Goal: Task Accomplishment & Management: Manage account settings

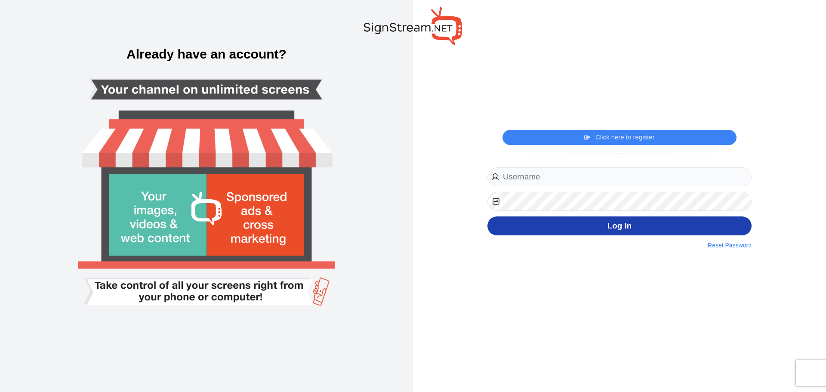
type input "[PERSON_NAME][EMAIL_ADDRESS][PERSON_NAME][DOMAIN_NAME]"
click at [526, 221] on button "Log In" at bounding box center [619, 225] width 264 height 19
type input "[PERSON_NAME][EMAIL_ADDRESS][PERSON_NAME][DOMAIN_NAME]"
click at [581, 235] on button "Log In" at bounding box center [619, 225] width 264 height 19
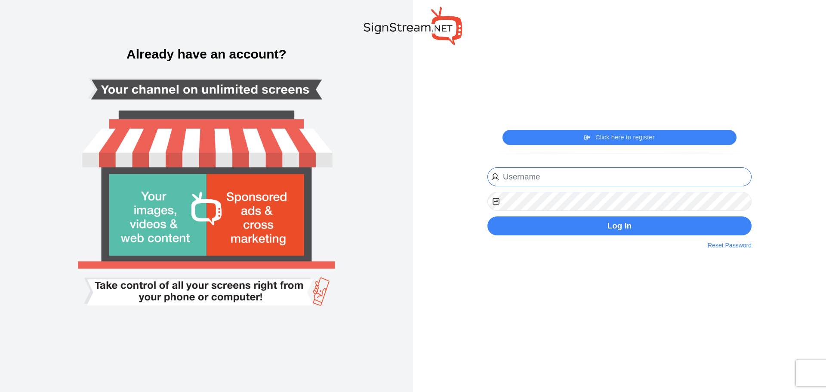
type input "michael.kuykendall@ectorcountyisd.org"
click at [621, 175] on input "[PERSON_NAME][EMAIL_ADDRESS][PERSON_NAME][DOMAIN_NAME]" at bounding box center [619, 176] width 264 height 19
click at [460, 172] on div "Click here to register Click here to login michael.kuykendall@ectorcountyisd.or…" at bounding box center [619, 196] width 413 height 392
type input "[PERSON_NAME][EMAIL_ADDRESS][PERSON_NAME][DOMAIN_NAME]"
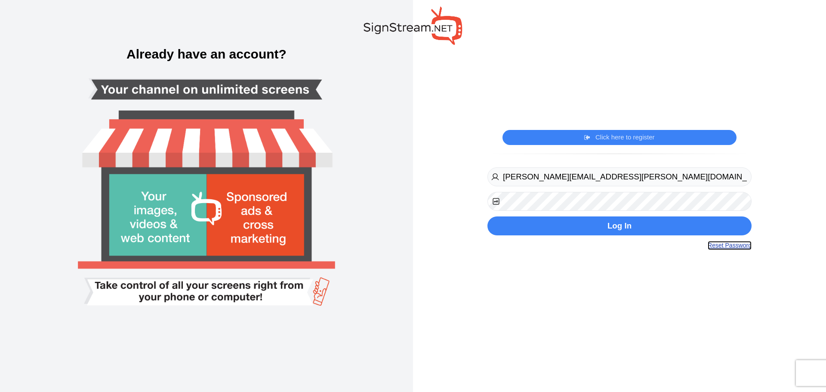
click at [721, 244] on link "Reset Password" at bounding box center [730, 245] width 44 height 9
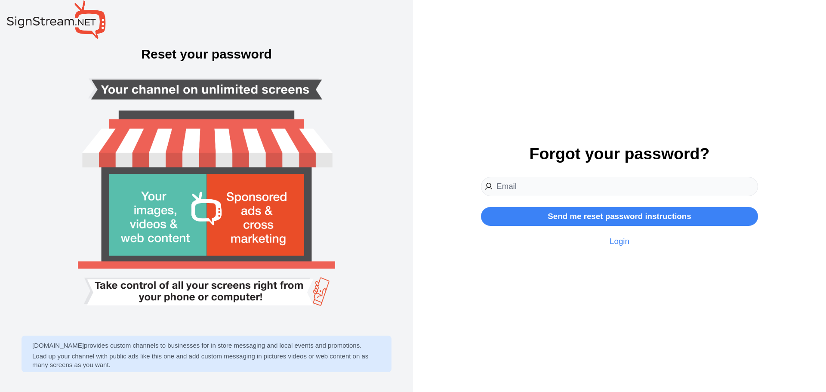
click at [534, 187] on input "email" at bounding box center [619, 186] width 277 height 19
type input "[PERSON_NAME][EMAIL_ADDRESS][PERSON_NAME][DOMAIN_NAME]"
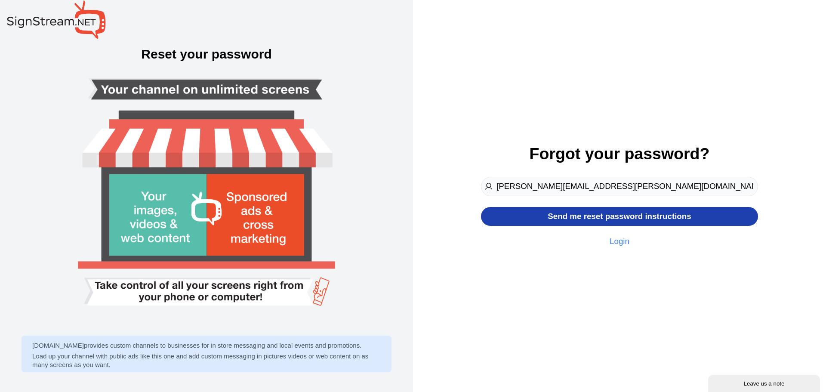
click at [542, 216] on button "Send me reset password instructions" at bounding box center [619, 216] width 277 height 19
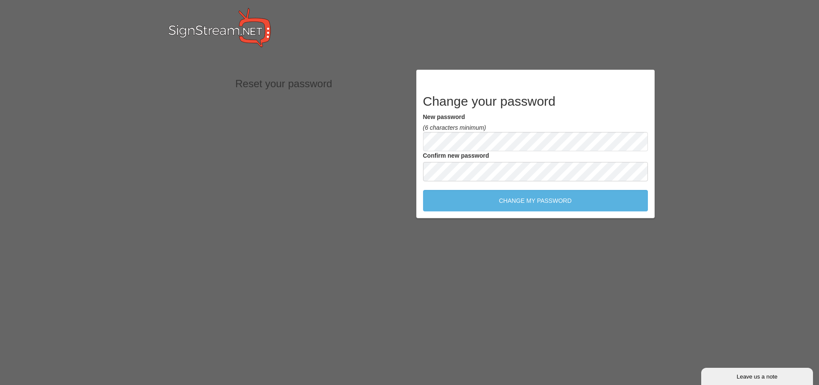
click at [423, 190] on input "Change my password" at bounding box center [535, 201] width 225 height 22
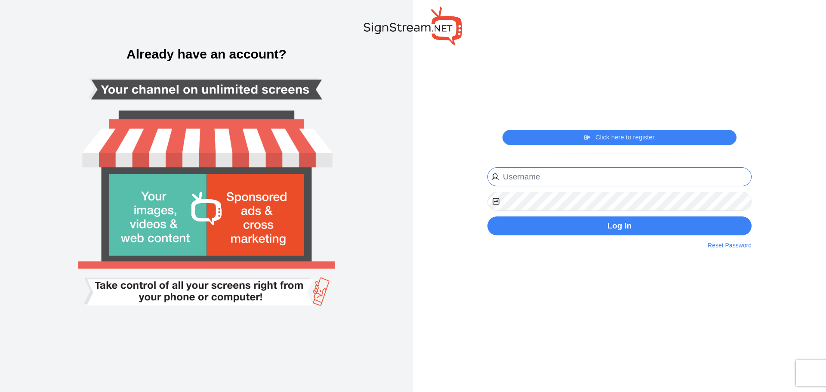
type input "[PERSON_NAME][EMAIL_ADDRESS][PERSON_NAME][DOMAIN_NAME]"
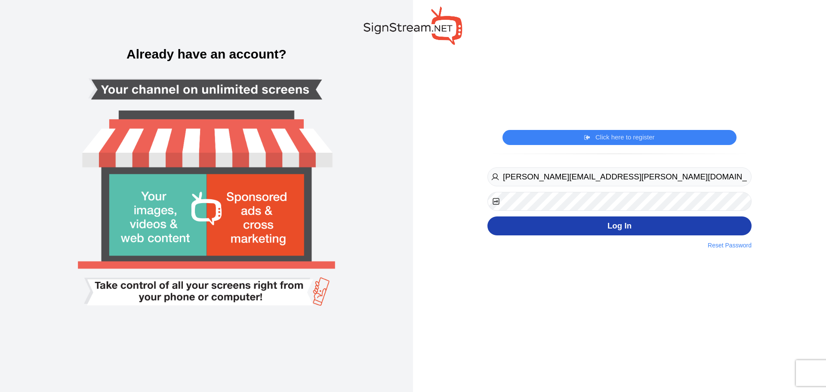
click at [541, 227] on button "Log In" at bounding box center [619, 225] width 264 height 19
type input "[PERSON_NAME][EMAIL_ADDRESS][PERSON_NAME][DOMAIN_NAME]"
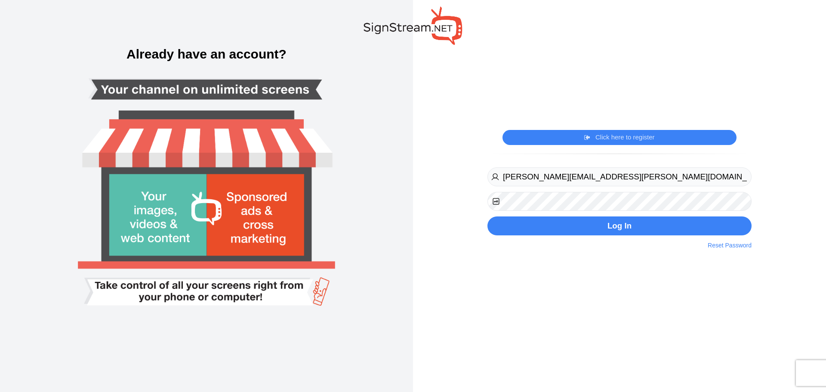
click at [711, 213] on div "[PERSON_NAME][EMAIL_ADDRESS][PERSON_NAME][DOMAIN_NAME] Log In Reset Password" at bounding box center [619, 201] width 264 height 68
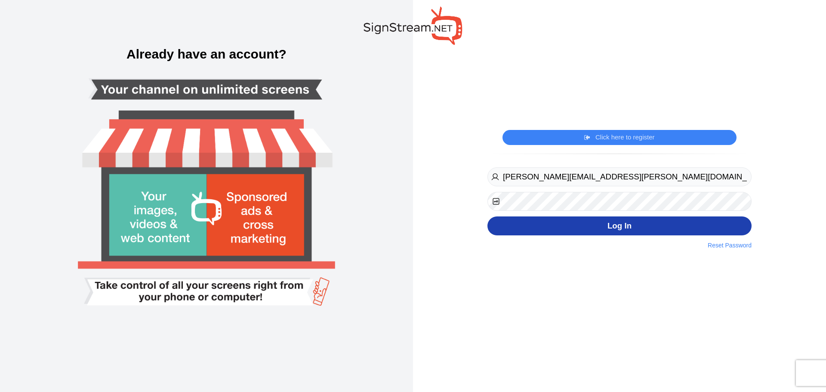
click at [708, 222] on button "Log In" at bounding box center [619, 225] width 264 height 19
